Goal: Use online tool/utility: Utilize a website feature to perform a specific function

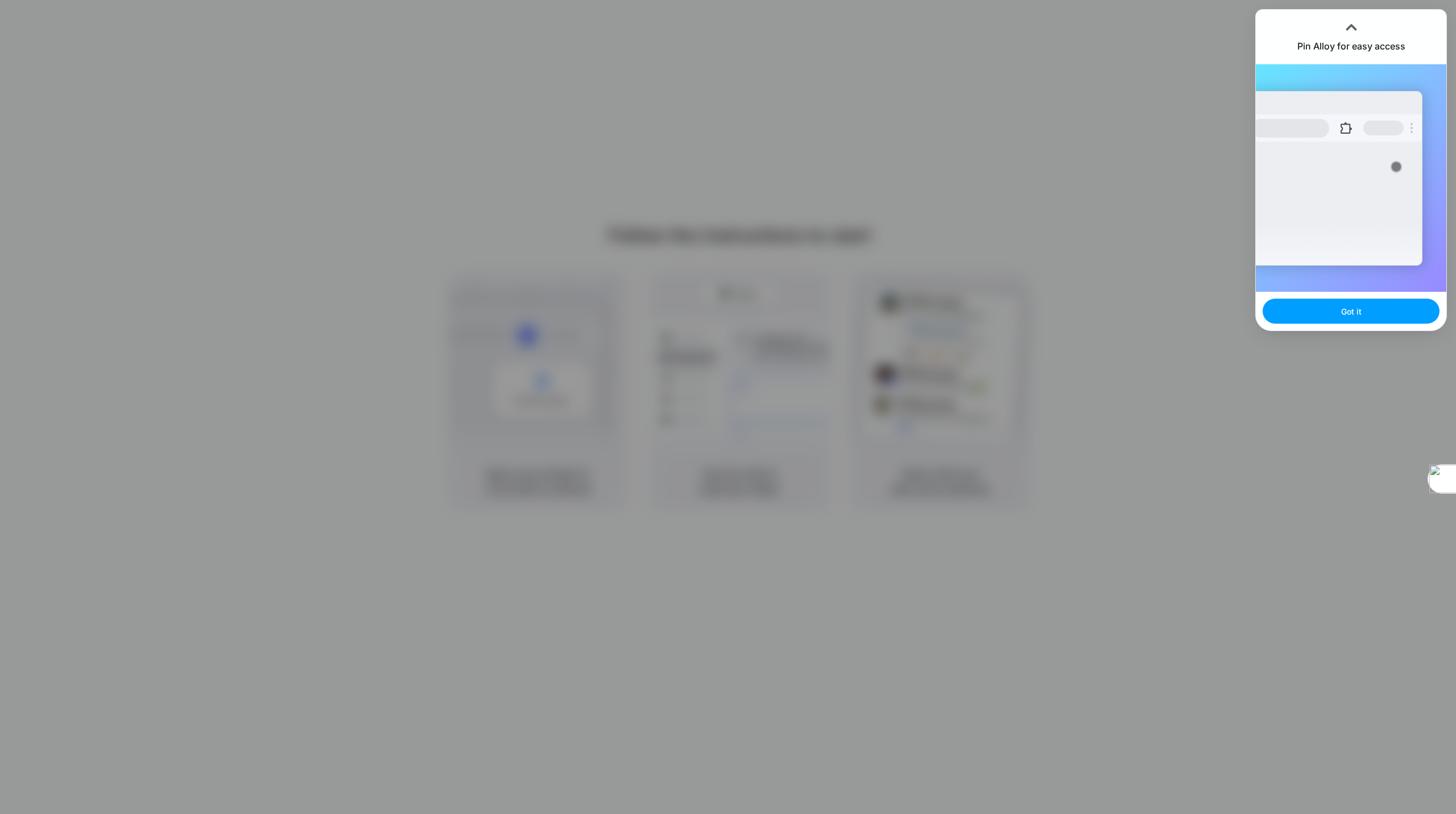
click at [1331, 313] on button "Got it" at bounding box center [1350, 311] width 177 height 25
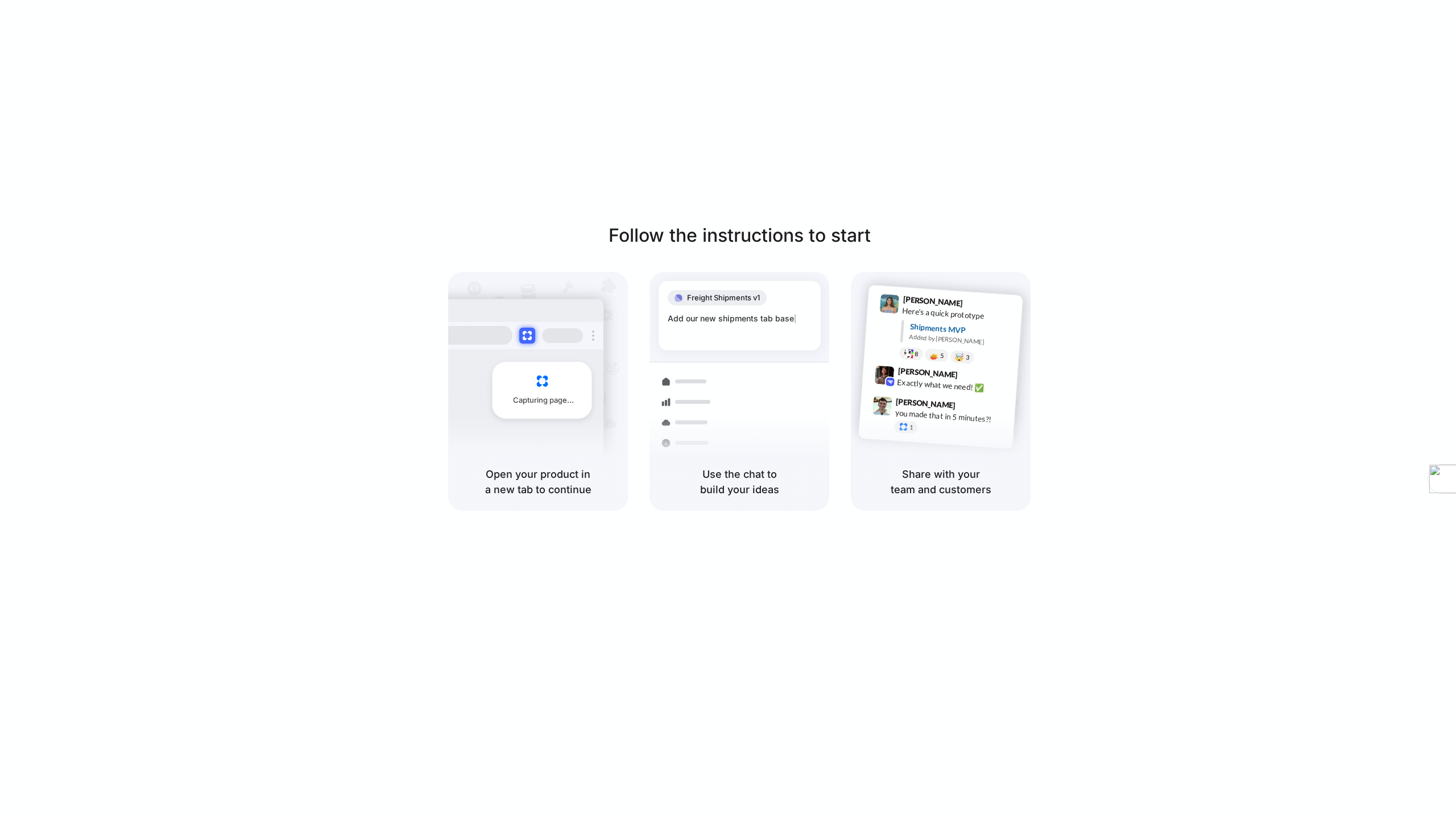
click at [997, 429] on div "1" at bounding box center [951, 430] width 113 height 20
click at [1187, 345] on div "Follow the instructions to start Capturing page Open your product in a new tab …" at bounding box center [739, 367] width 1456 height 289
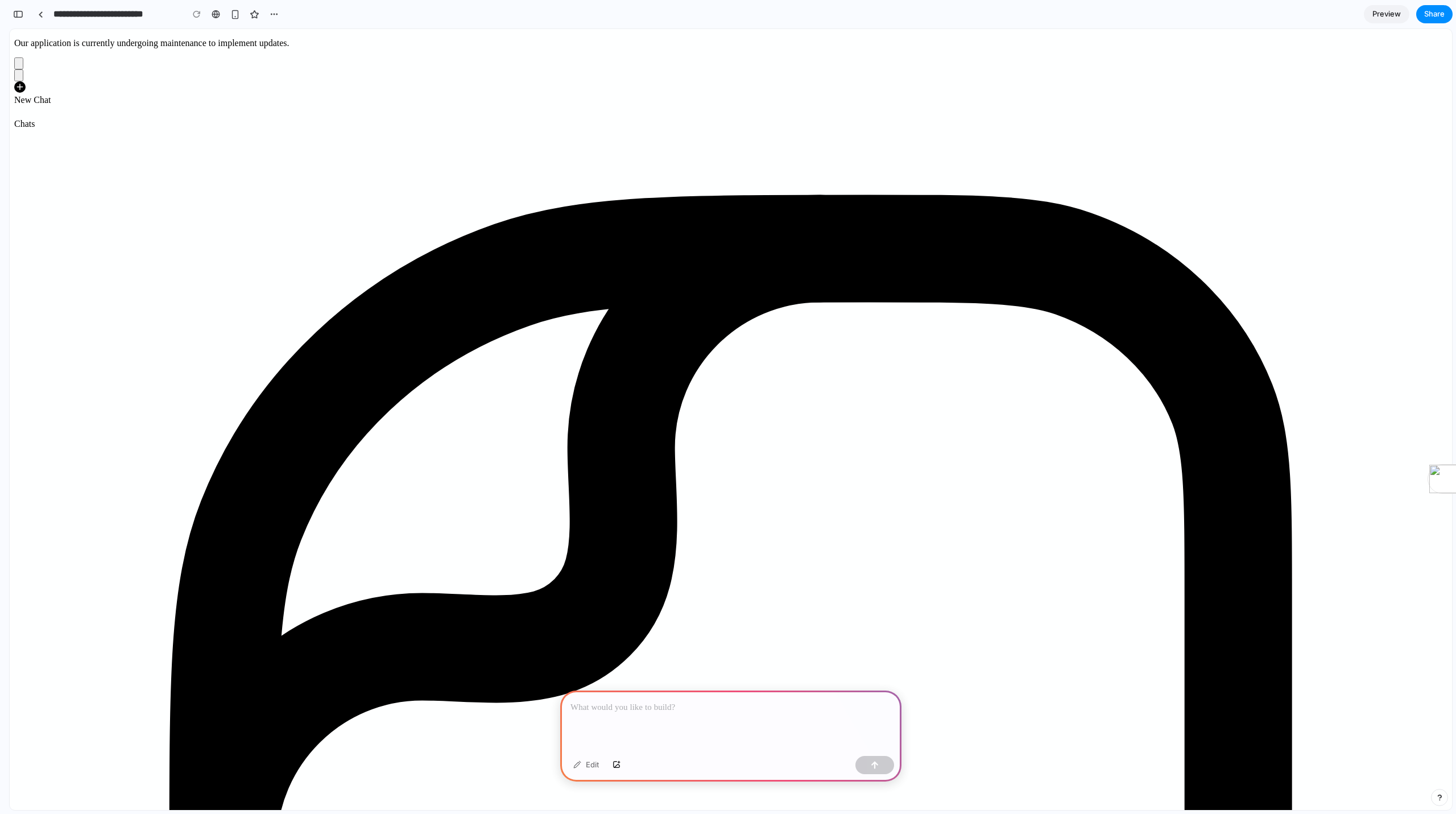
click at [729, 701] on p at bounding box center [730, 707] width 321 height 13
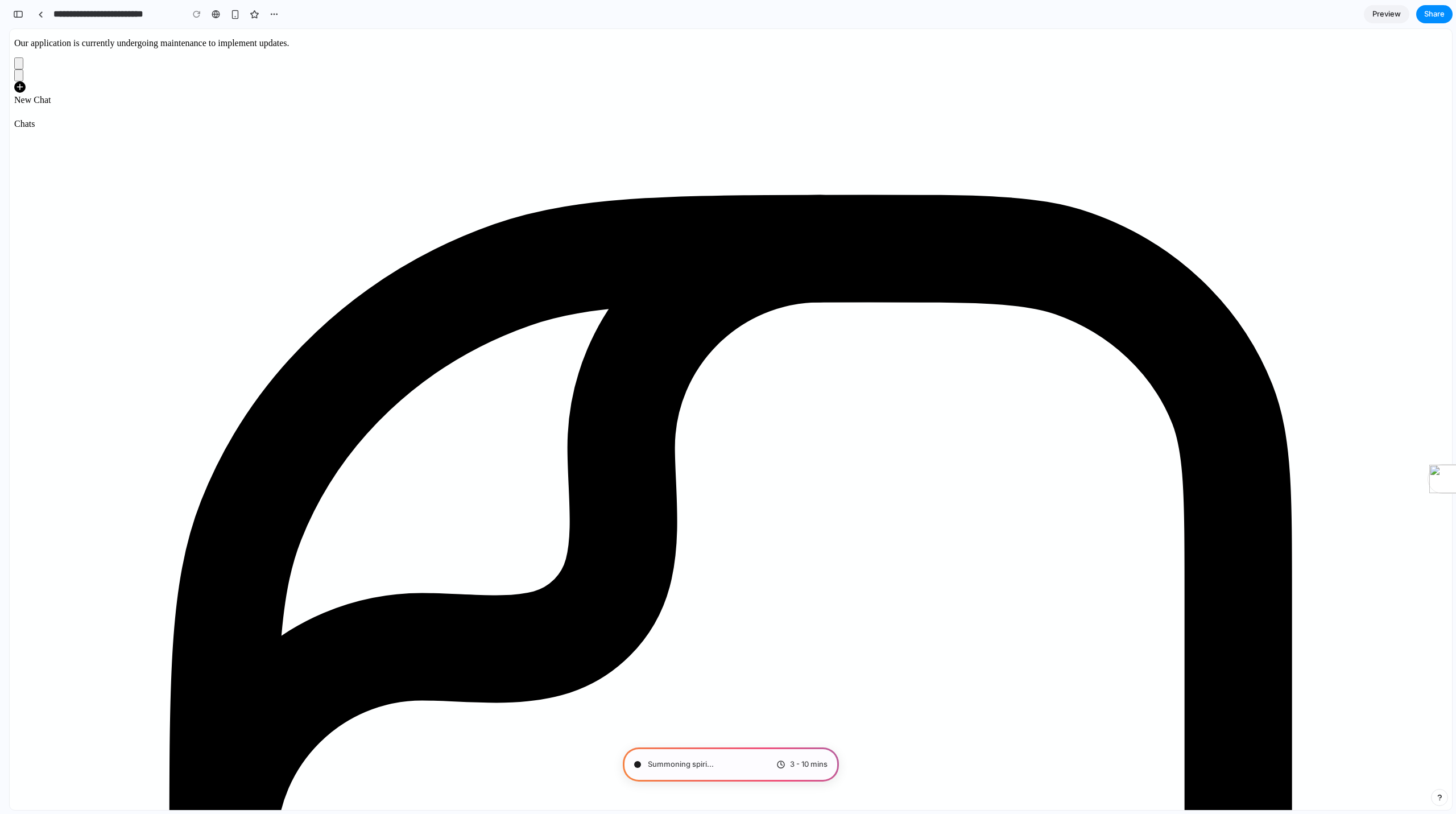
type input "**********"
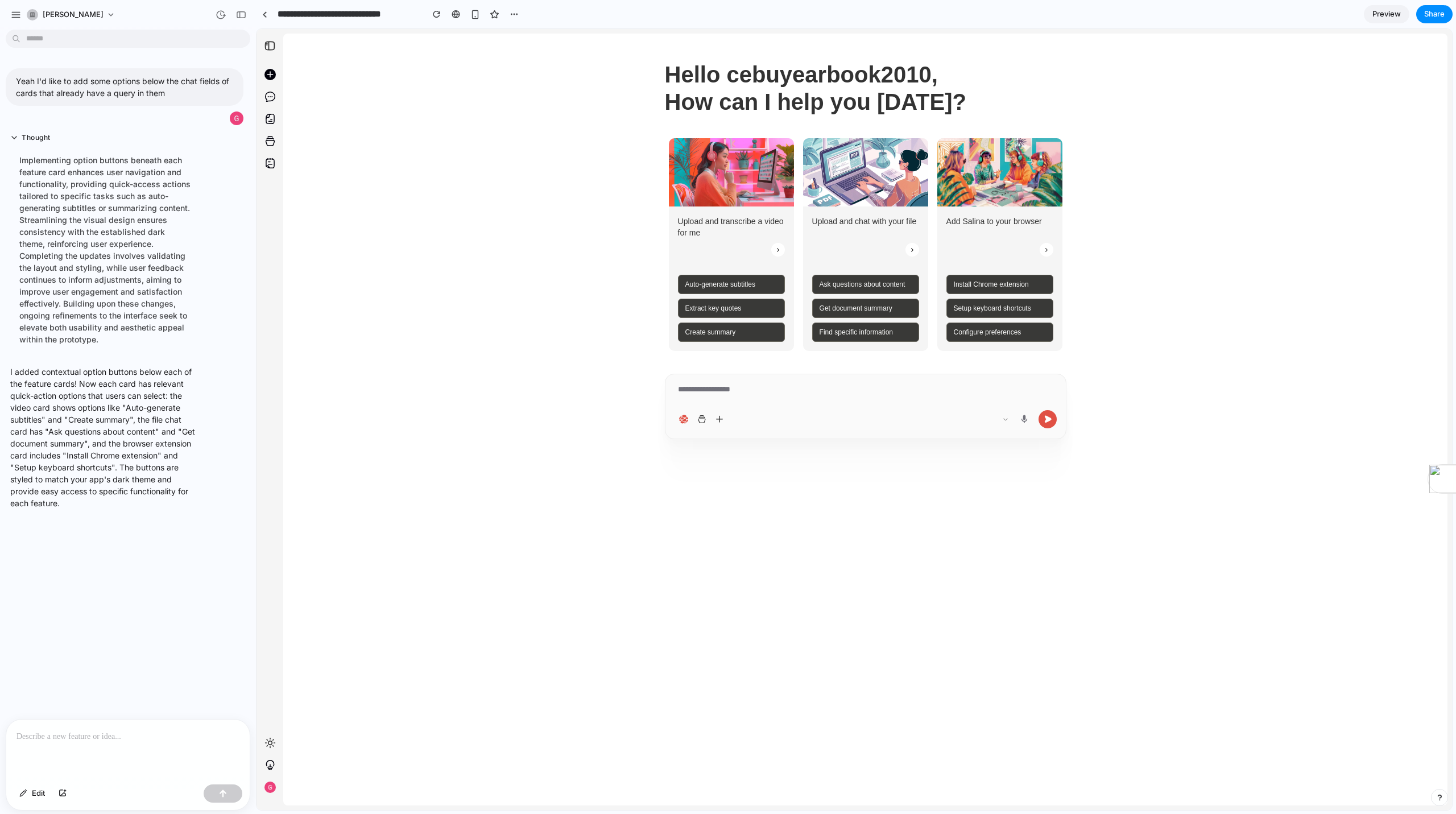
click at [156, 730] on p at bounding box center [128, 736] width 223 height 13
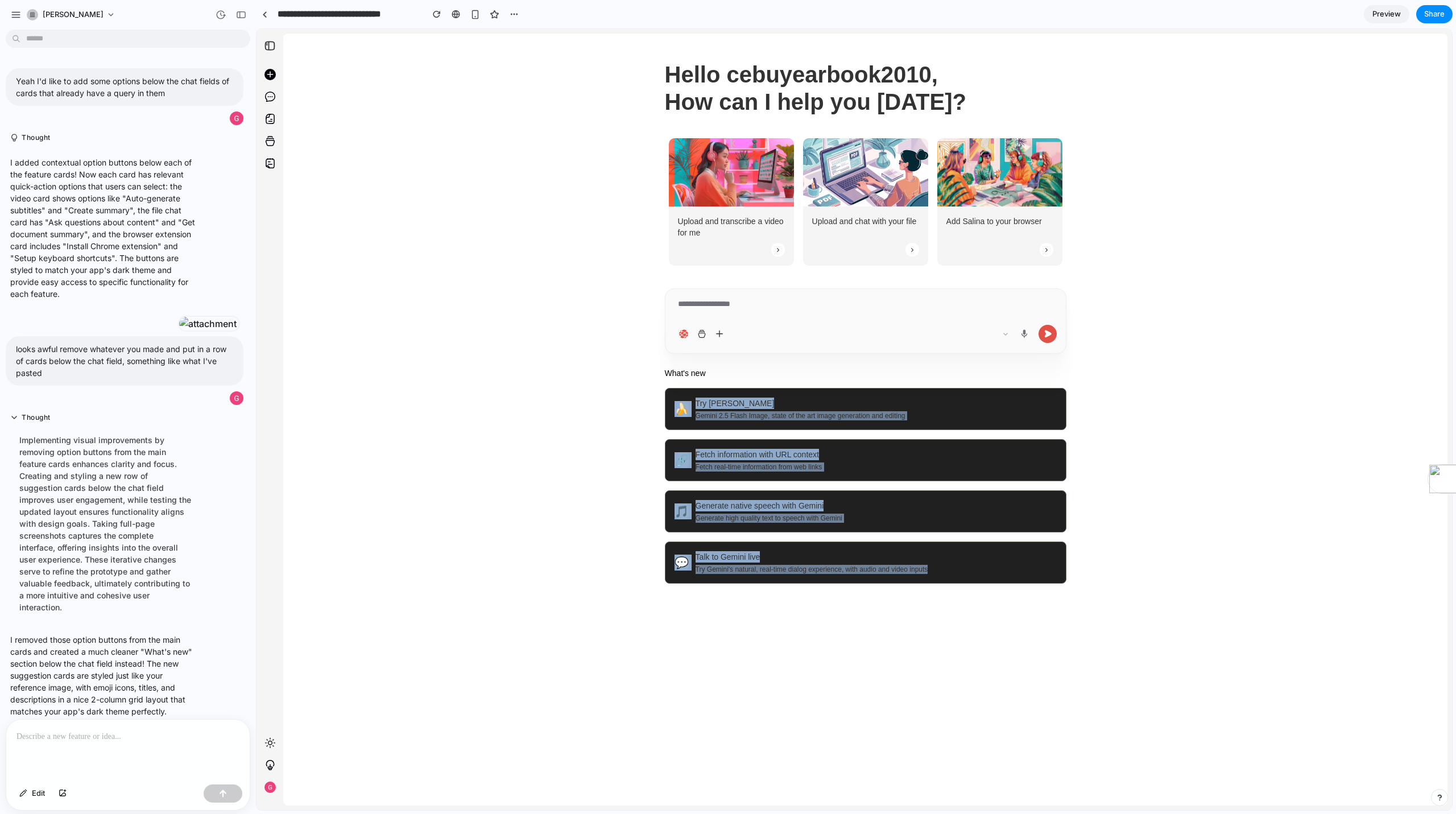
drag, startPoint x: 824, startPoint y: 447, endPoint x: 1231, endPoint y: 600, distance: 434.8
click at [1192, 621] on div "Hello cebuyearbook2010, How can I help you today? Upload and transcribe a video…" at bounding box center [865, 419] width 1164 height 771
click at [1242, 591] on div "Hello cebuyearbook2010, How can I help you today? Upload and transcribe a video…" at bounding box center [865, 419] width 1164 height 771
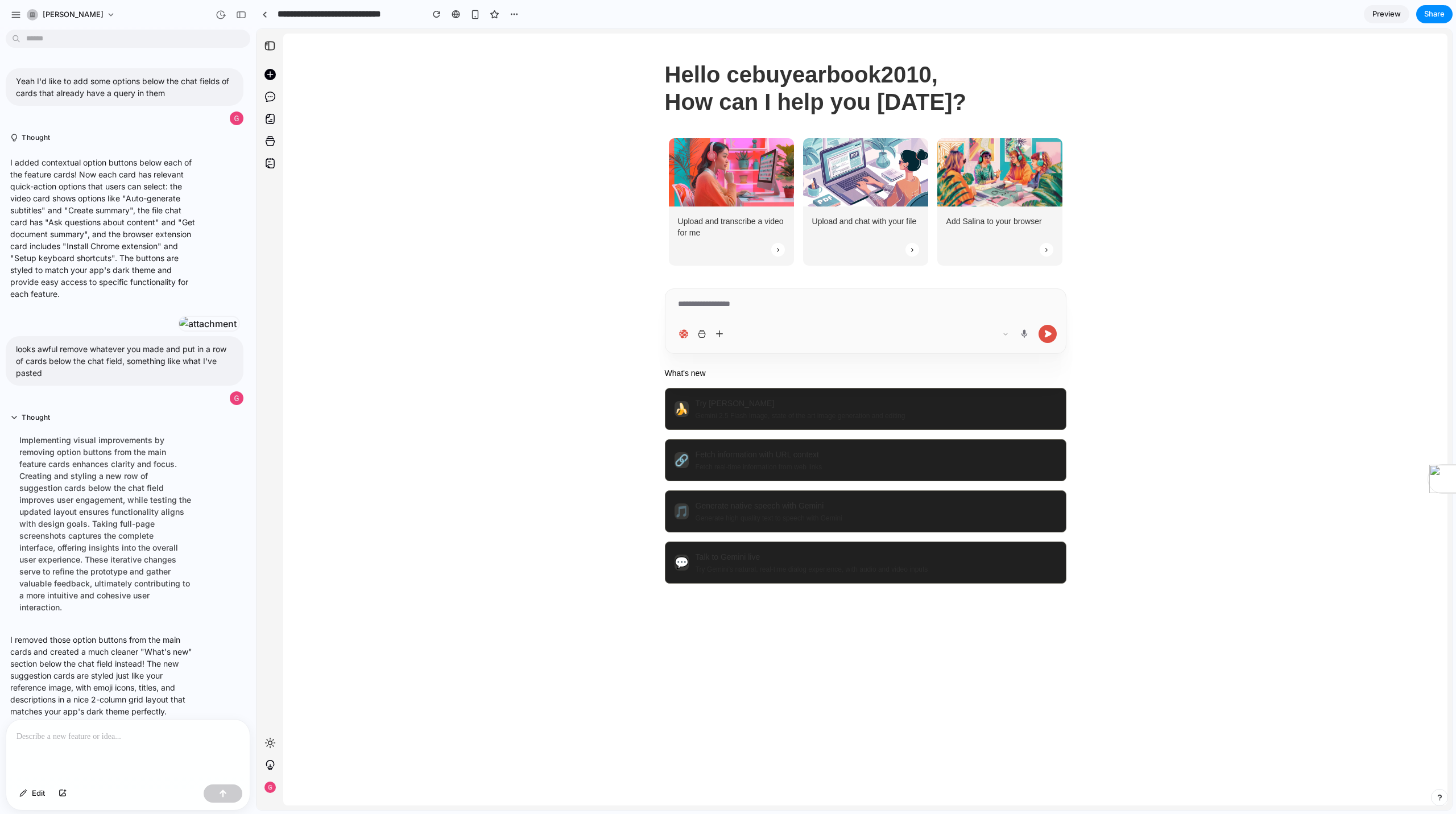
click at [268, 96] on icon at bounding box center [270, 96] width 11 height 11
drag, startPoint x: 580, startPoint y: 261, endPoint x: 615, endPoint y: 265, distance: 35.2
click at [584, 261] on div "Hello cebuyearbook2010, How can I help you today? Upload and transcribe a video…" at bounding box center [865, 419] width 1164 height 771
click at [722, 242] on div "Upload and transcribe a video for me" at bounding box center [731, 240] width 125 height 50
click at [852, 246] on div at bounding box center [865, 250] width 107 height 13
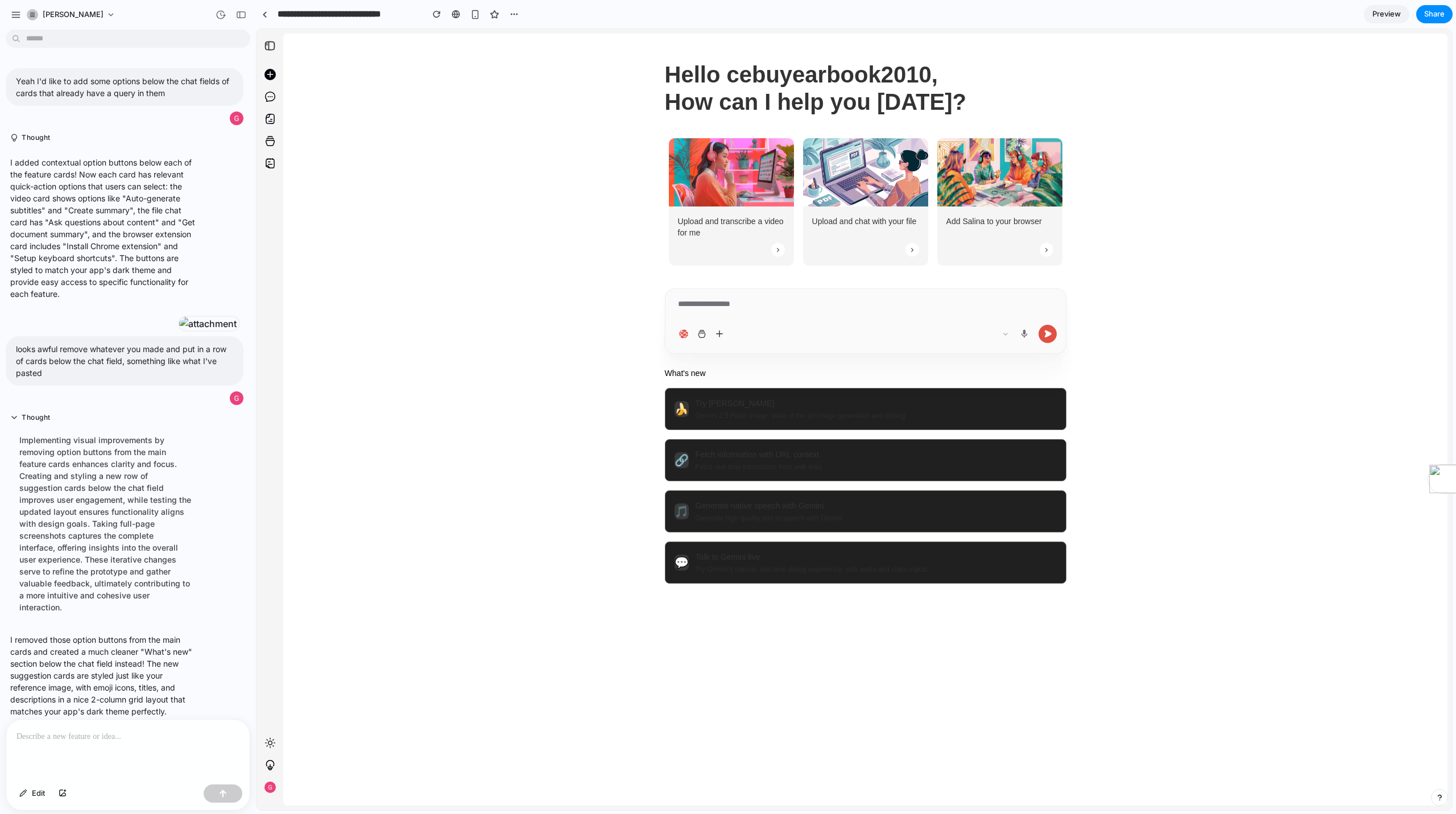
drag, startPoint x: 974, startPoint y: 249, endPoint x: 1063, endPoint y: 250, distance: 89.0
click at [1007, 249] on div at bounding box center [999, 250] width 107 height 13
drag, startPoint x: 1100, startPoint y: 279, endPoint x: 1005, endPoint y: 328, distance: 106.9
click at [1075, 302] on div "Hello cebuyearbook2010, How can I help you today? Upload and transcribe a video…" at bounding box center [865, 419] width 1164 height 771
drag, startPoint x: 1005, startPoint y: 328, endPoint x: 991, endPoint y: 310, distance: 22.8
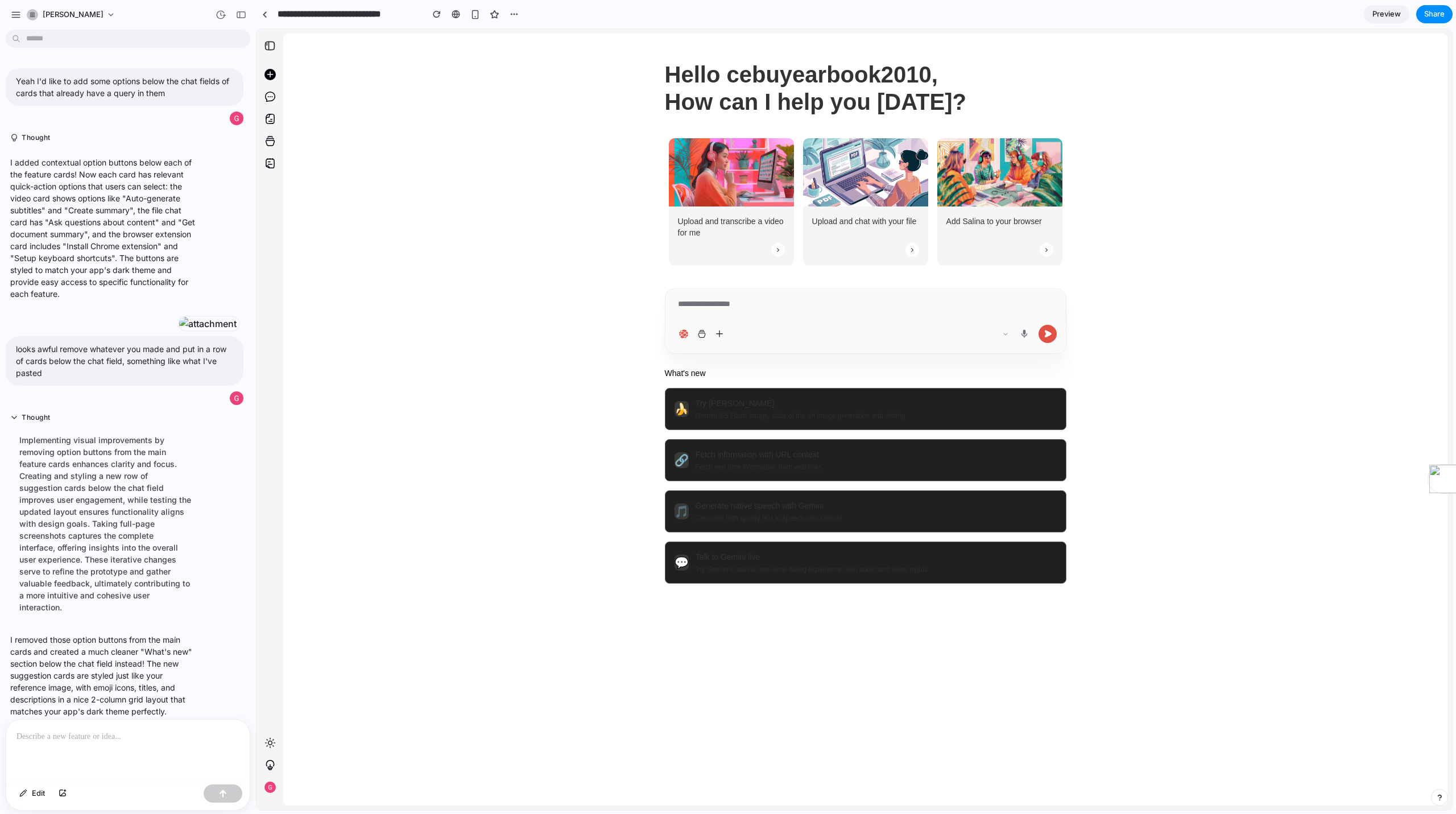
click at [1004, 327] on button "button" at bounding box center [1005, 333] width 13 height 18
click at [775, 310] on textarea at bounding box center [865, 308] width 382 height 22
click at [740, 299] on textarea at bounding box center [865, 308] width 382 height 22
click at [724, 303] on textarea at bounding box center [865, 308] width 382 height 22
